Goal: Navigation & Orientation: Find specific page/section

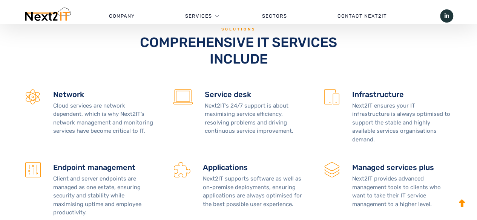
scroll to position [1698, 0]
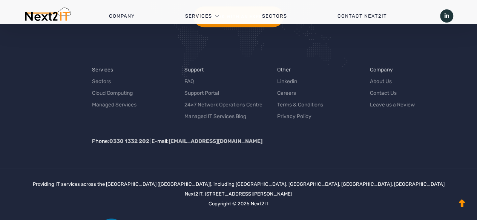
click at [319, 180] on div "Providing IT services across the UK (United Kingdom), including Staffordshire, …" at bounding box center [238, 222] width 411 height 84
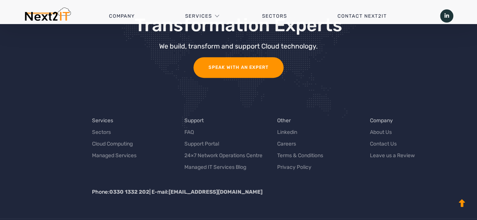
scroll to position [1638, 0]
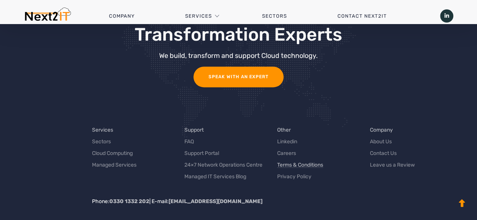
click at [304, 161] on link "Terms & Conditions" at bounding box center [300, 165] width 46 height 8
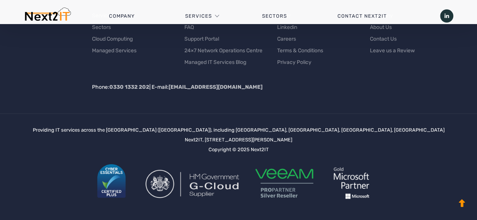
scroll to position [951, 0]
click at [304, 61] on link "Privacy Policy" at bounding box center [294, 62] width 34 height 8
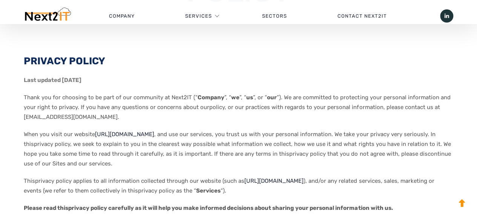
scroll to position [151, 0]
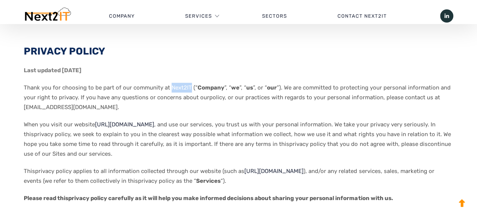
drag, startPoint x: 187, startPoint y: 86, endPoint x: 168, endPoint y: 88, distance: 18.6
click at [168, 88] on span "Thank you for choosing to be part of our community at Next2IT (“ Company ”, “ w…" at bounding box center [237, 97] width 426 height 26
copy span "Next2IT"
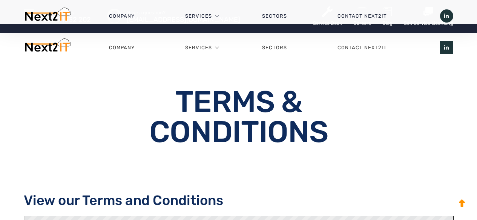
scroll to position [950, 0]
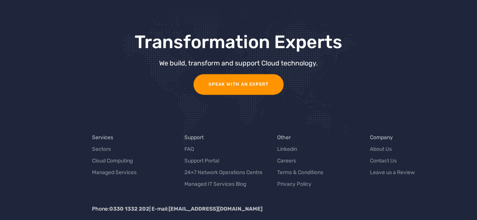
scroll to position [1631, 0]
